Goal: Book appointment/travel/reservation

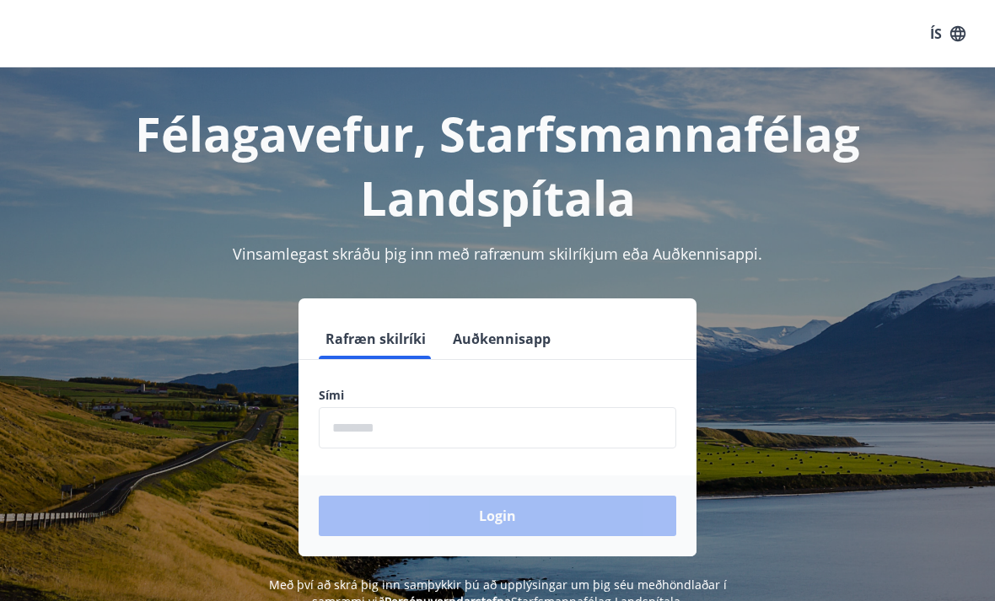
click at [542, 432] on input "phone" at bounding box center [497, 427] width 357 height 41
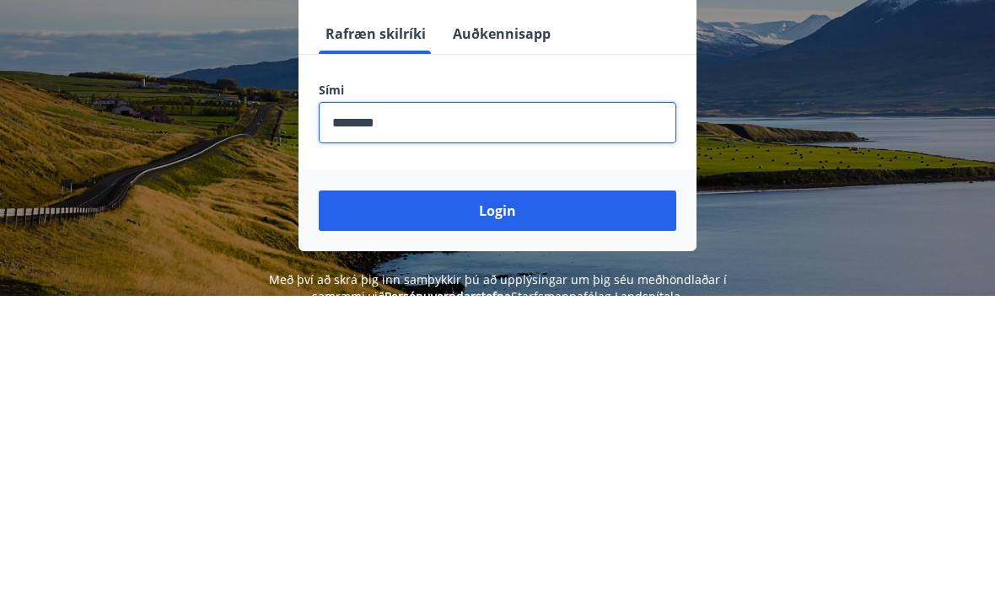
type input "********"
click at [550, 496] on button "Login" at bounding box center [497, 516] width 357 height 40
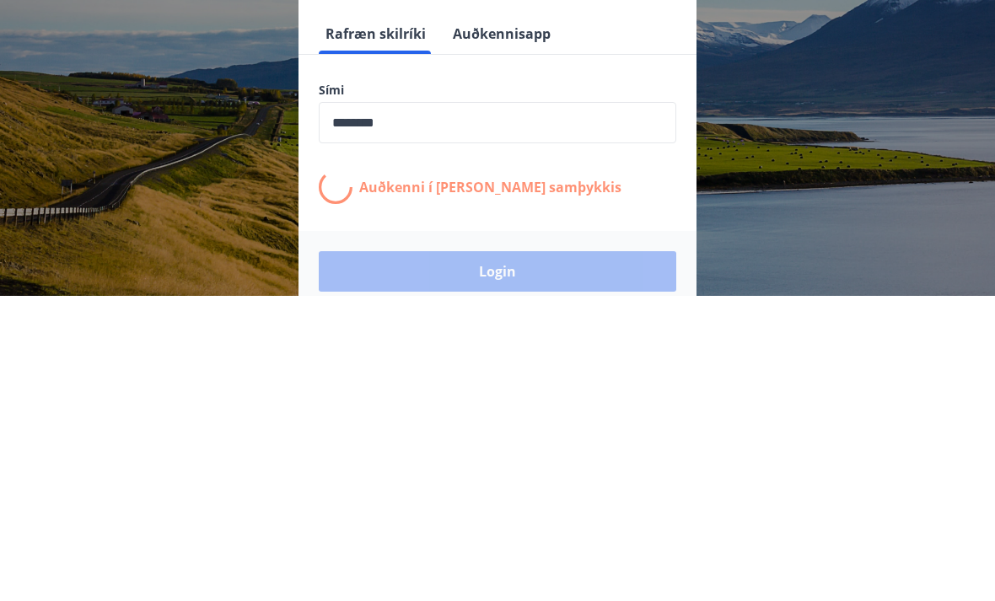
scroll to position [263, 0]
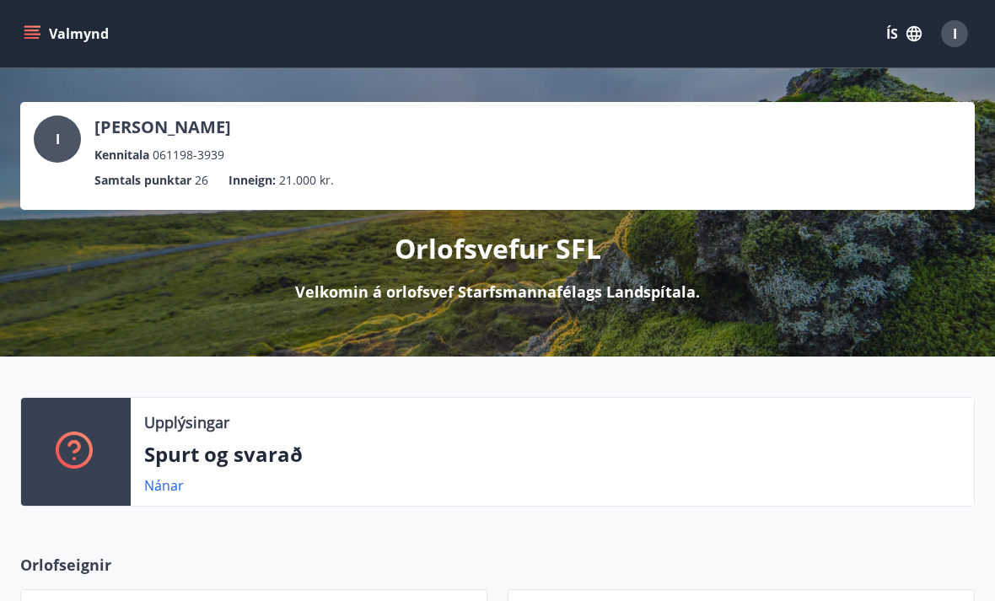
click at [67, 35] on button "Valmynd" at bounding box center [67, 34] width 95 height 30
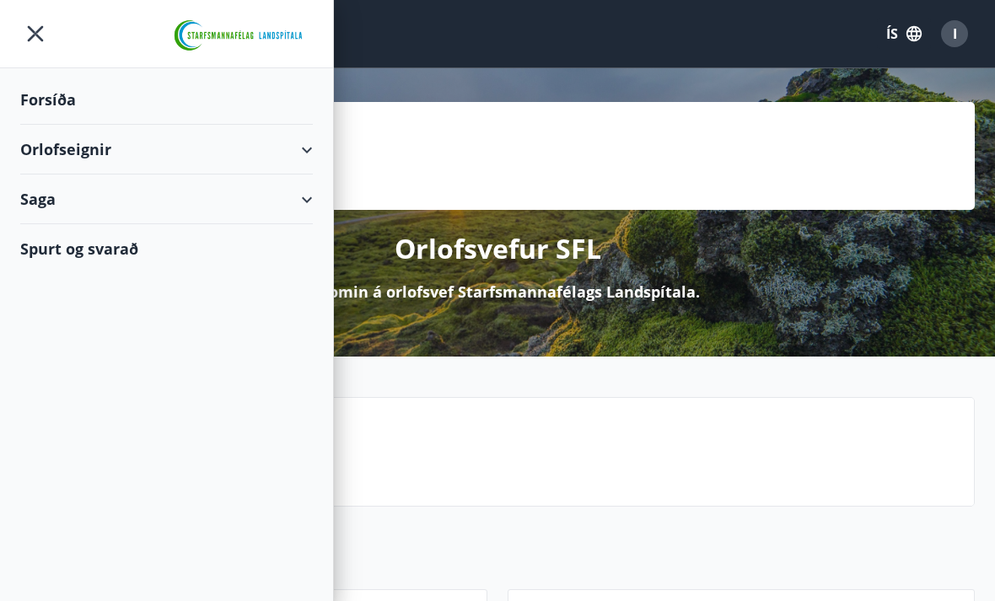
click at [300, 150] on div "Orlofseignir" at bounding box center [166, 150] width 293 height 50
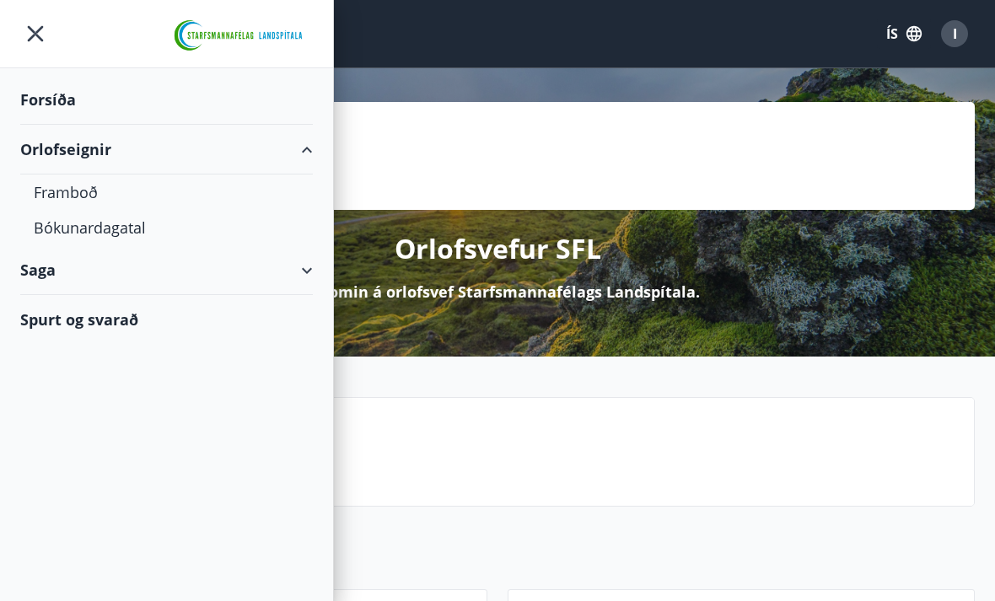
click at [101, 225] on div "Bókunardagatal" at bounding box center [167, 227] width 266 height 35
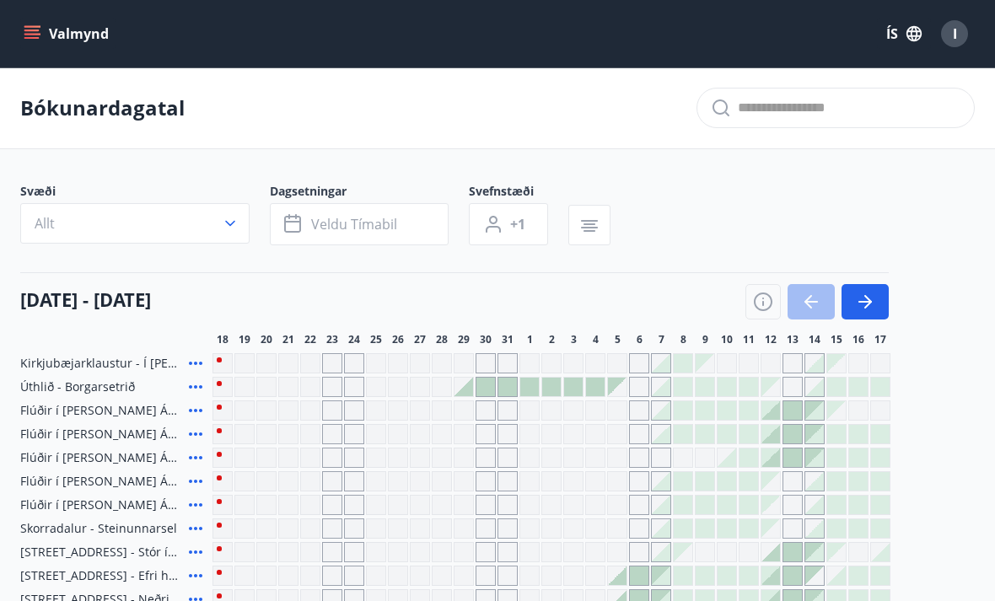
click at [213, 223] on button "Allt" at bounding box center [134, 223] width 229 height 40
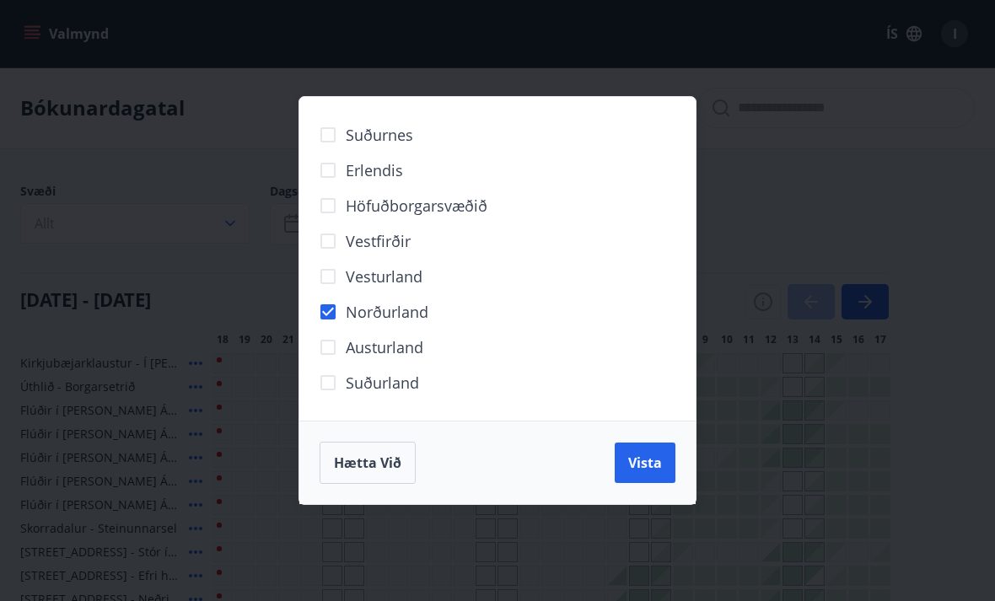
click at [652, 475] on button "Vista" at bounding box center [645, 463] width 61 height 40
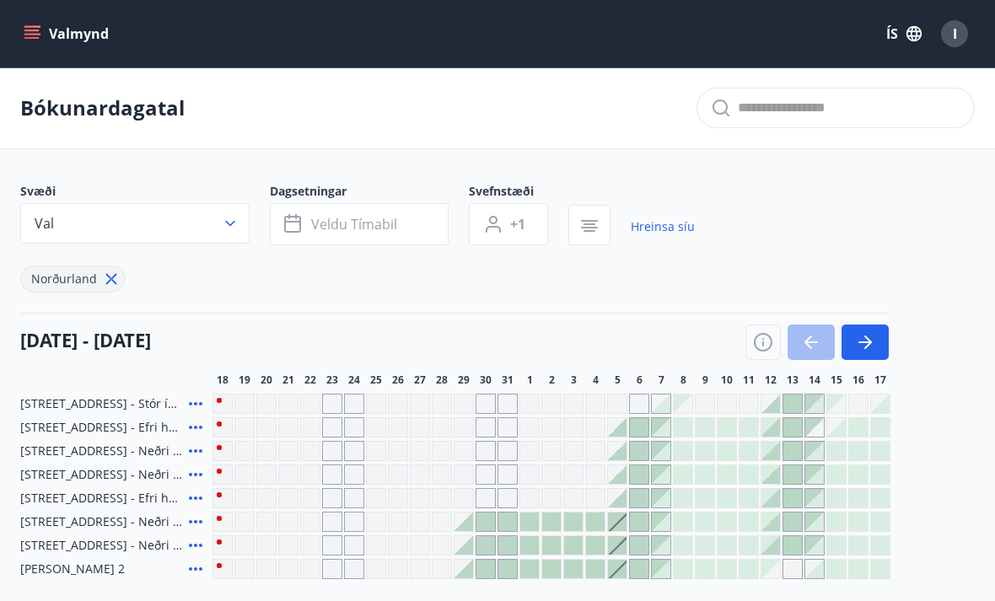
click at [872, 344] on icon "button" at bounding box center [865, 342] width 20 height 20
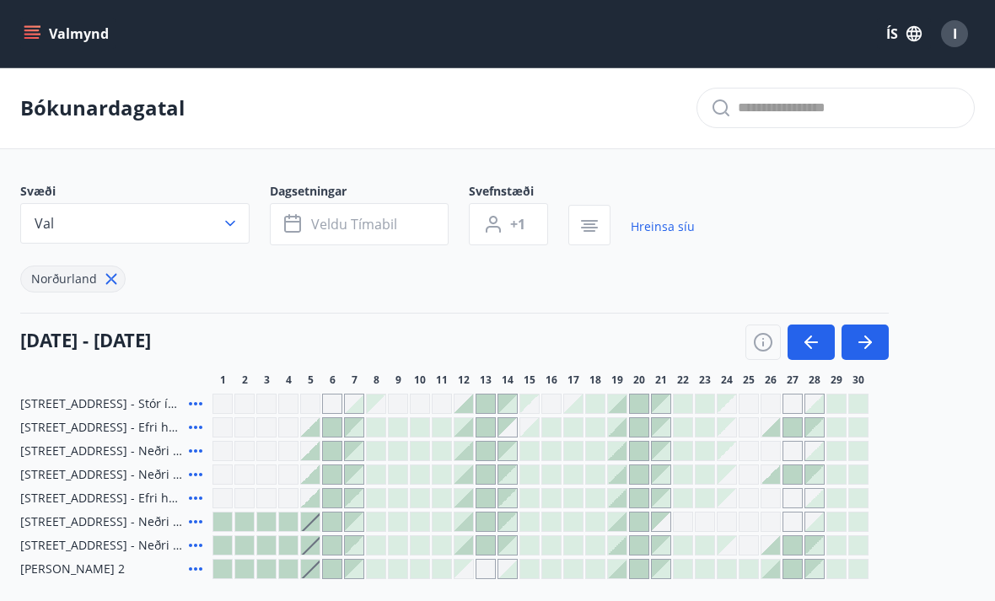
click at [864, 342] on icon "button" at bounding box center [864, 342] width 13 height 2
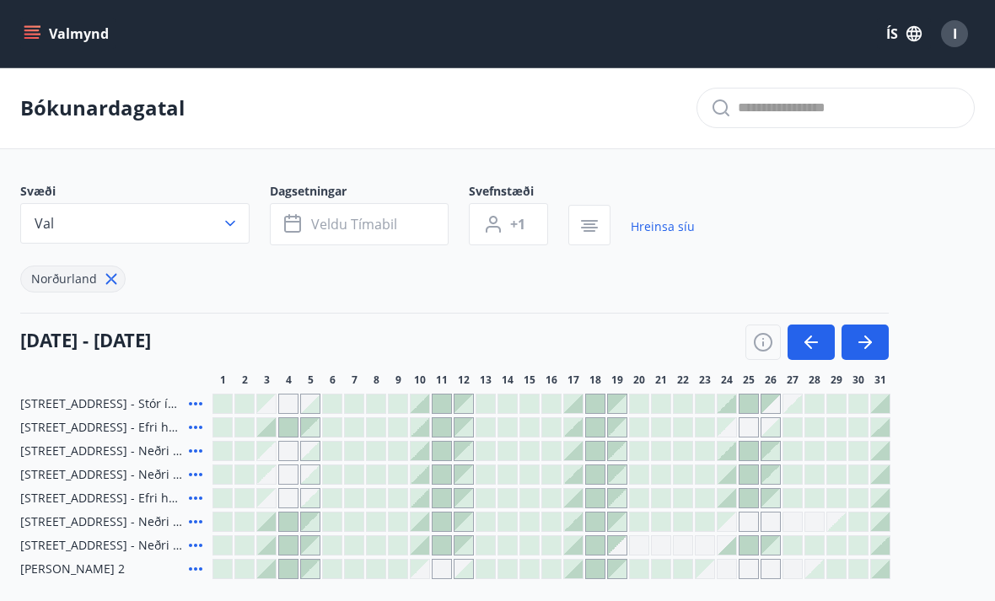
click at [26, 39] on icon "menu" at bounding box center [31, 38] width 15 height 2
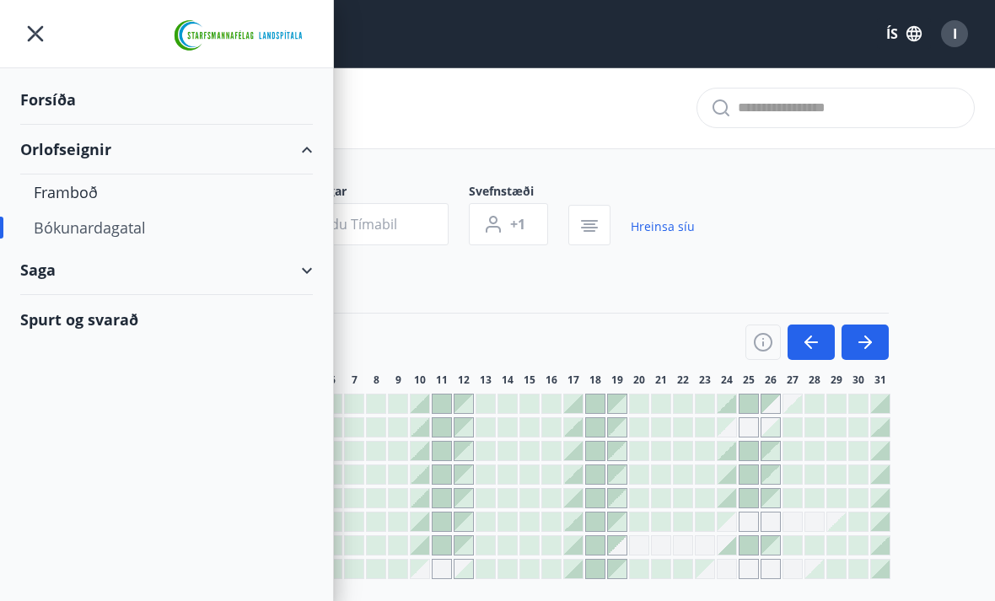
click at [60, 204] on div "Framboð" at bounding box center [167, 191] width 266 height 35
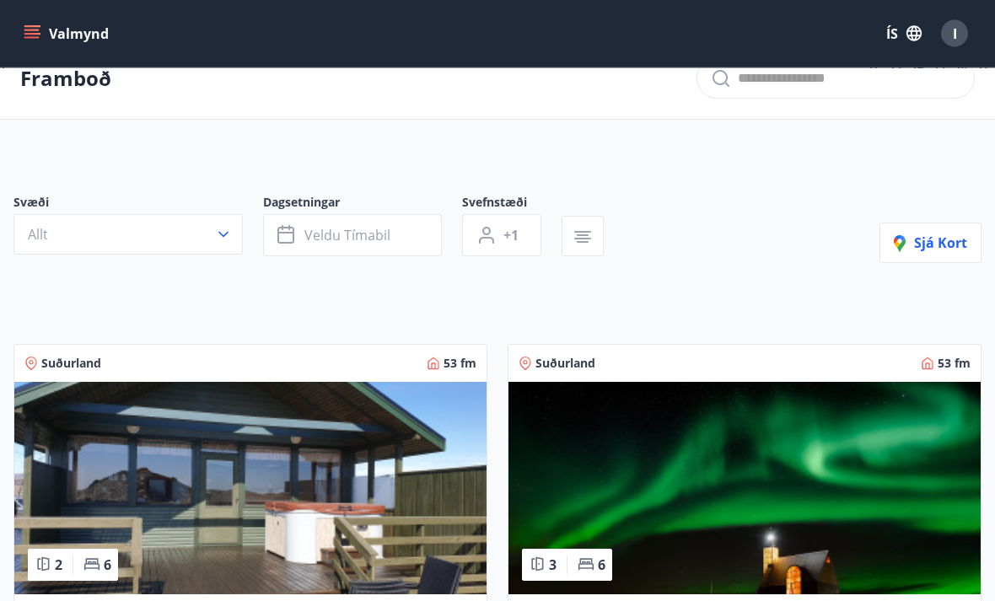
click at [199, 236] on button "Allt" at bounding box center [127, 235] width 229 height 40
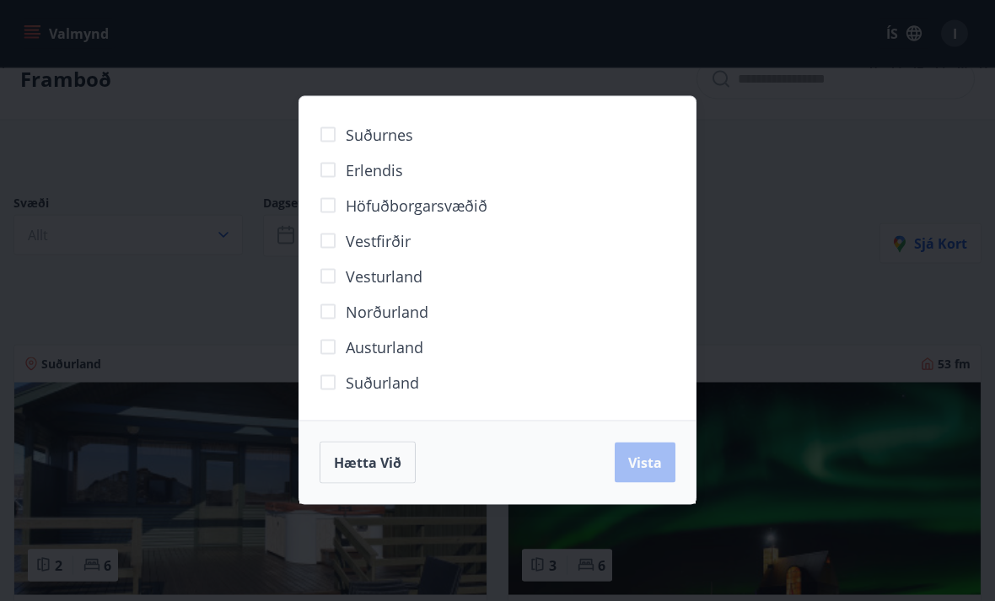
scroll to position [30, 0]
click at [415, 323] on span "Norðurland" at bounding box center [387, 312] width 83 height 22
click at [648, 472] on span "Vista" at bounding box center [645, 463] width 34 height 19
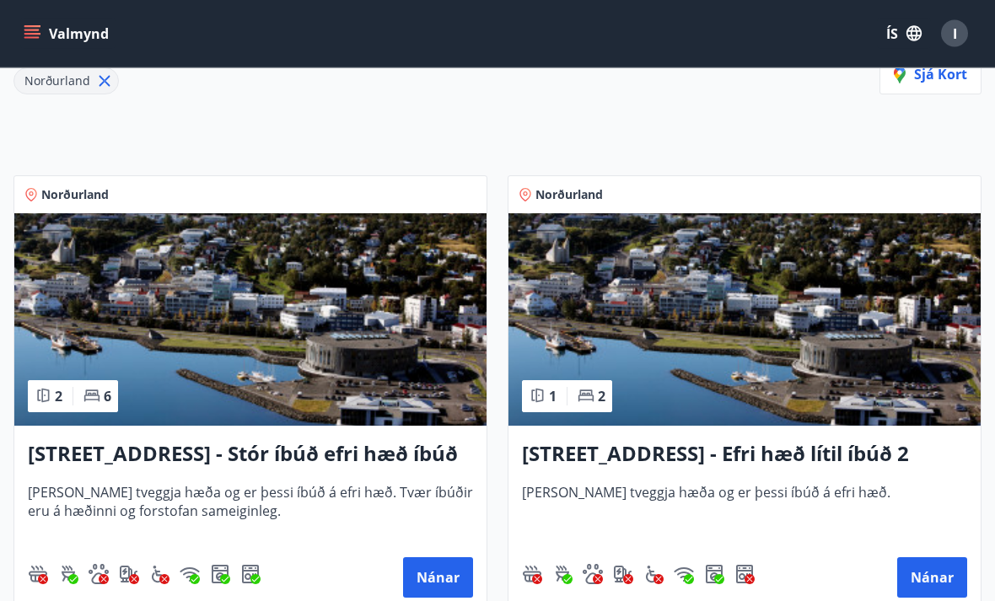
scroll to position [239, 0]
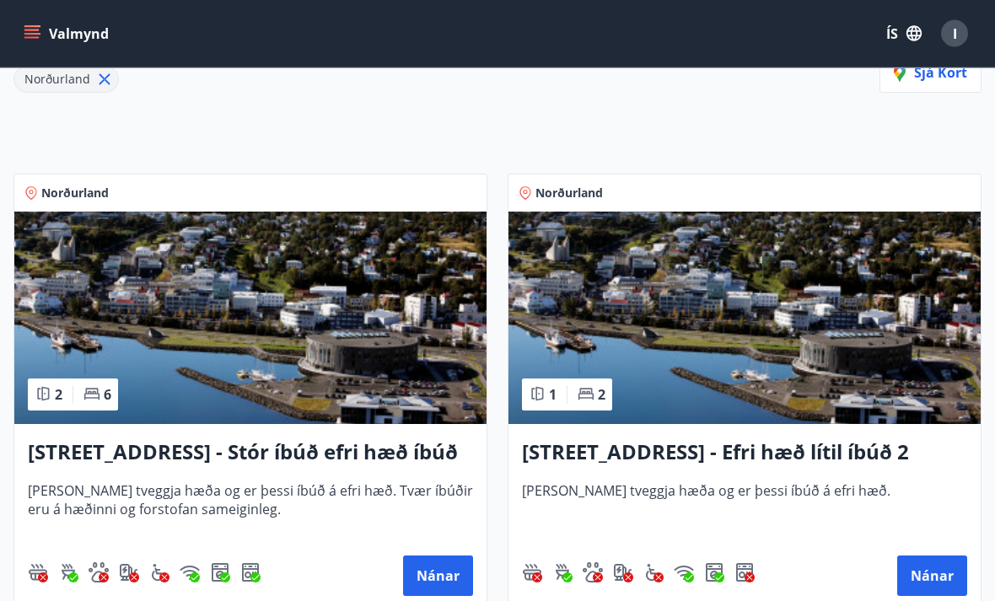
click at [798, 486] on span "Húsið er tveggja hæða og er þessi íbúð á efri hæð." at bounding box center [744, 510] width 445 height 56
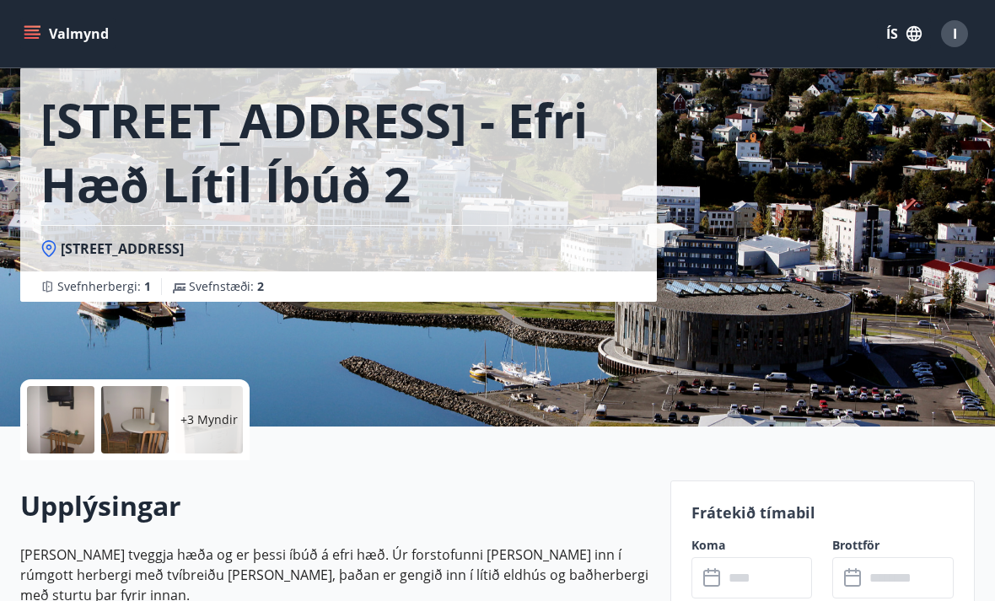
scroll to position [344, 0]
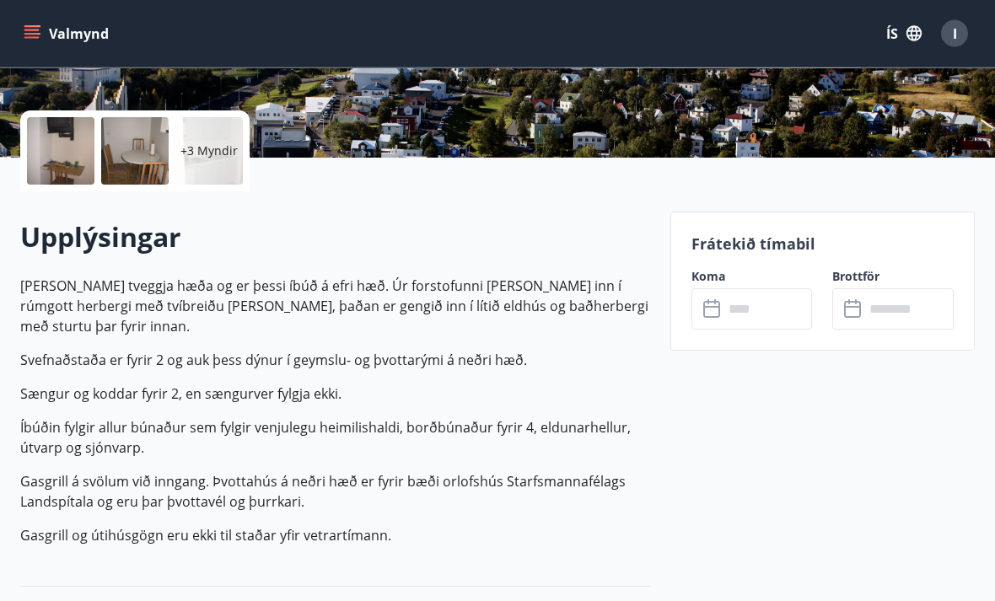
click at [779, 303] on input "text" at bounding box center [767, 309] width 89 height 41
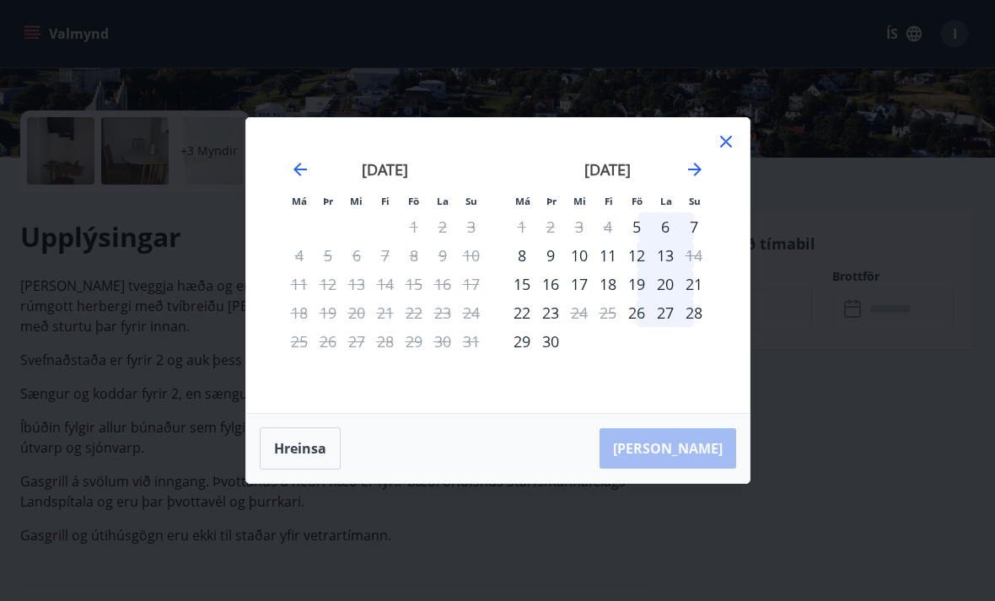
click at [691, 180] on icon "Move forward to switch to the next month." at bounding box center [694, 169] width 20 height 20
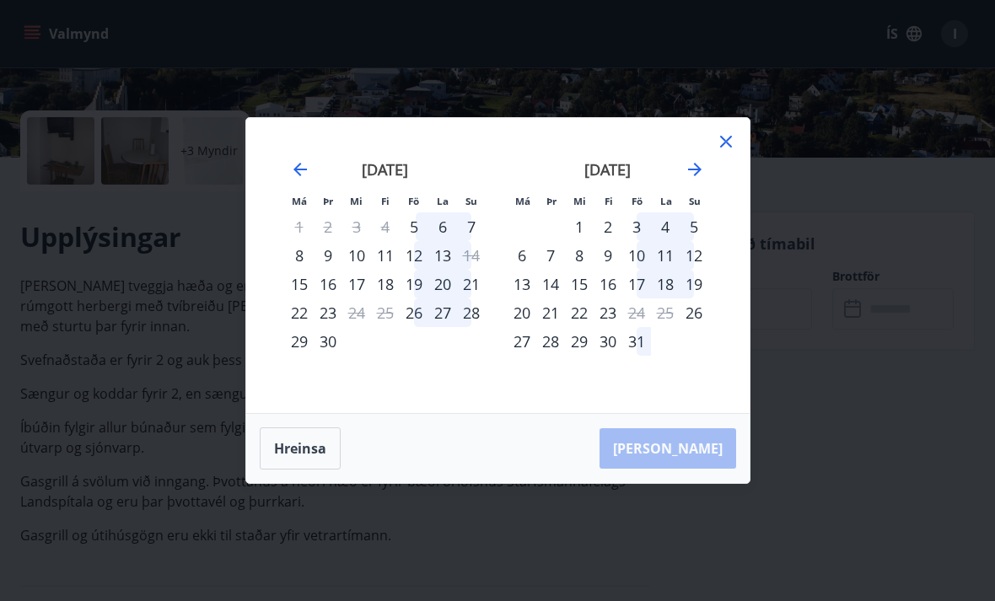
click at [896, 253] on div "Má Þr Mi Fi Fö La Su Má Þr Mi Fi Fö La Su ágúst 2025 1 2 3 4 5 6 7 8 9 10 11 12…" at bounding box center [497, 300] width 995 height 601
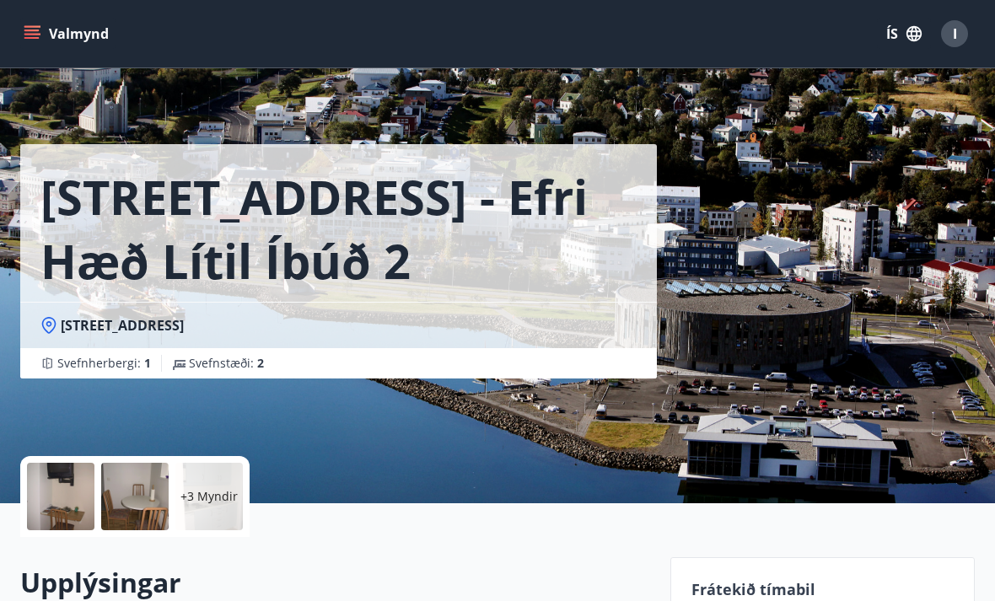
scroll to position [0, 0]
